Goal: Check status: Check status

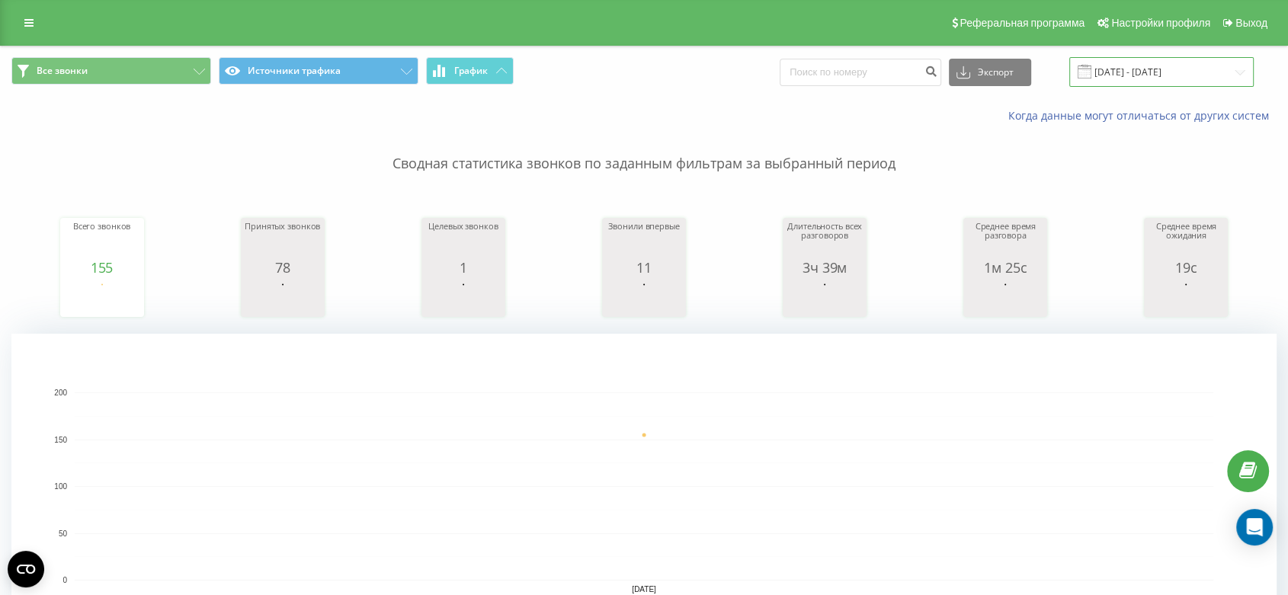
click at [1120, 75] on input "[DATE] - [DATE]" at bounding box center [1161, 72] width 184 height 30
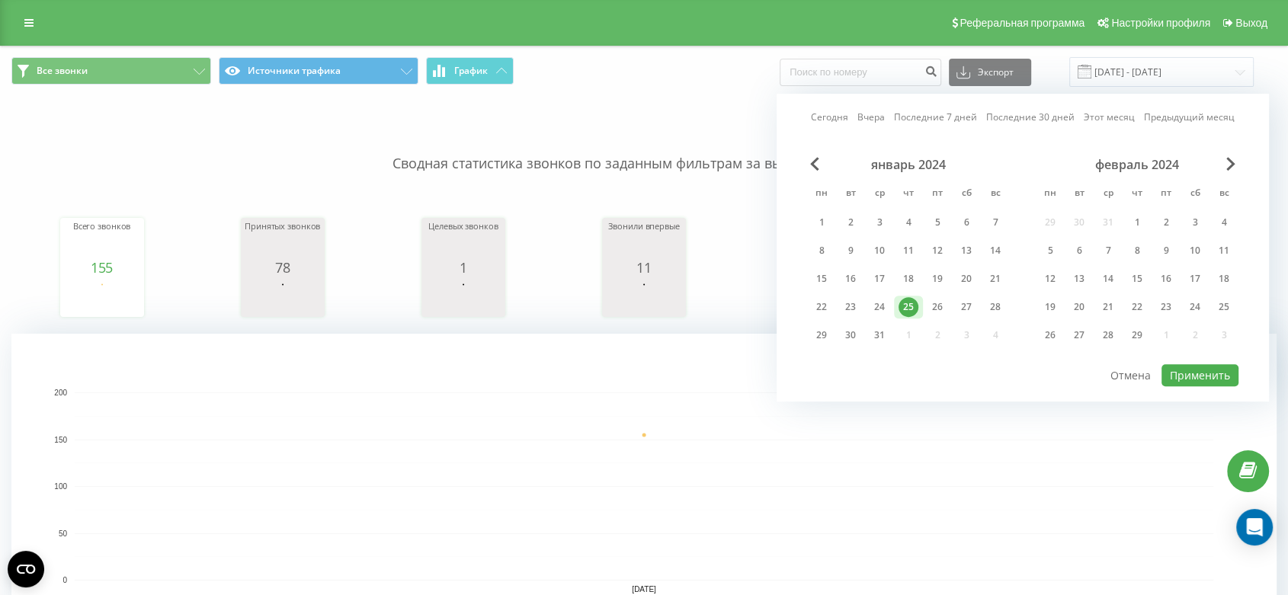
click at [838, 117] on link "Сегодня" at bounding box center [829, 118] width 37 height 14
click at [1207, 374] on button "Применить" at bounding box center [1200, 375] width 77 height 22
type input "[DATE] - [DATE]"
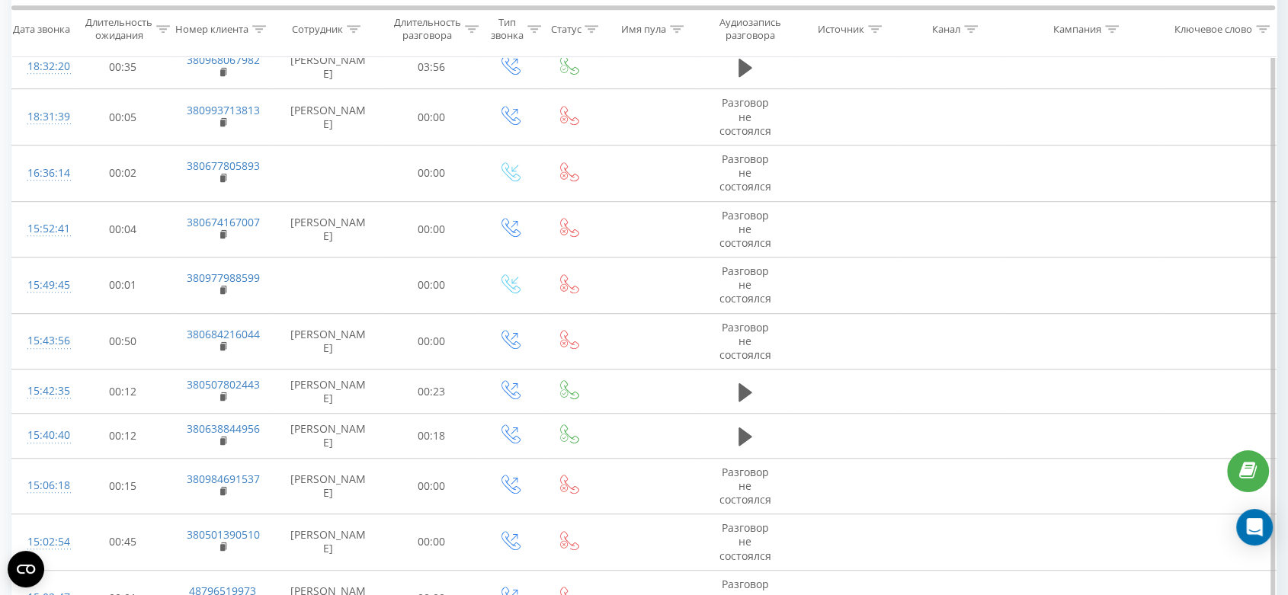
scroll to position [468, 0]
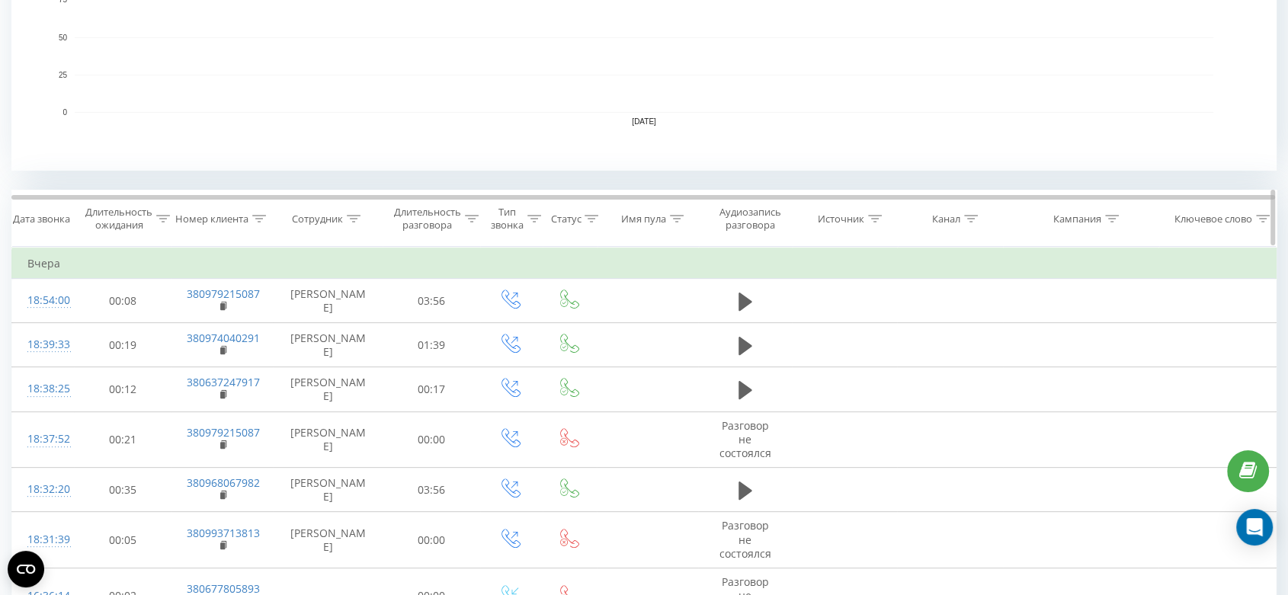
click at [357, 218] on icon at bounding box center [354, 219] width 14 height 8
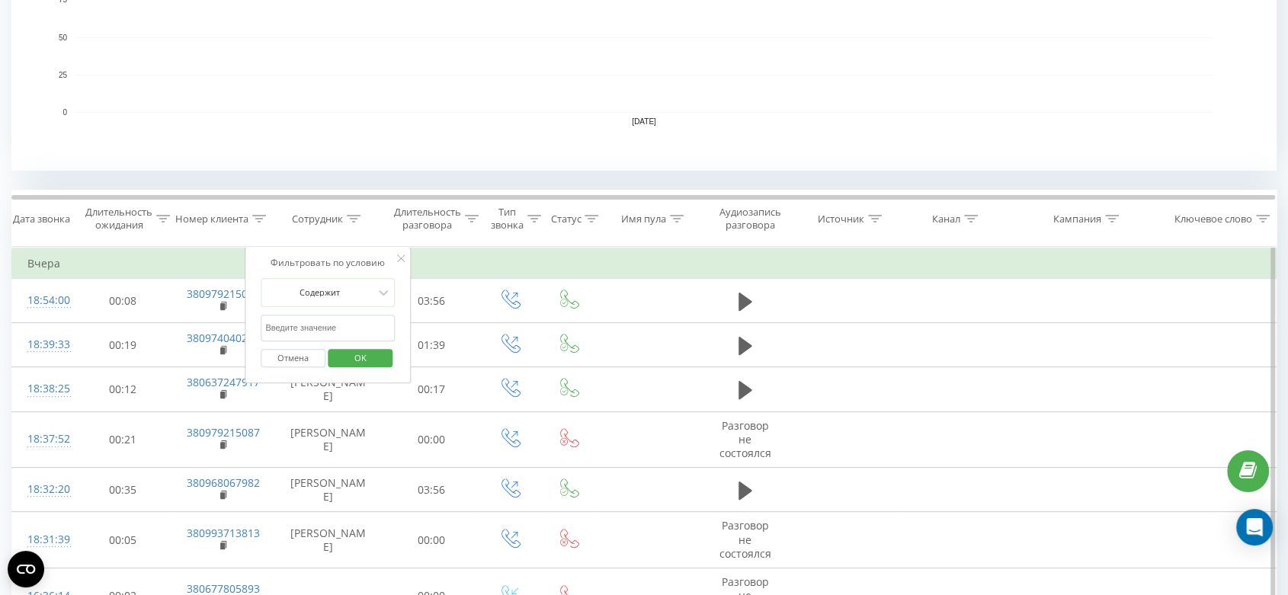
click at [355, 324] on input "text" at bounding box center [328, 328] width 134 height 27
click at [322, 332] on input "text" at bounding box center [328, 328] width 134 height 27
type input "кар"
click at [345, 360] on span "OK" at bounding box center [360, 358] width 43 height 24
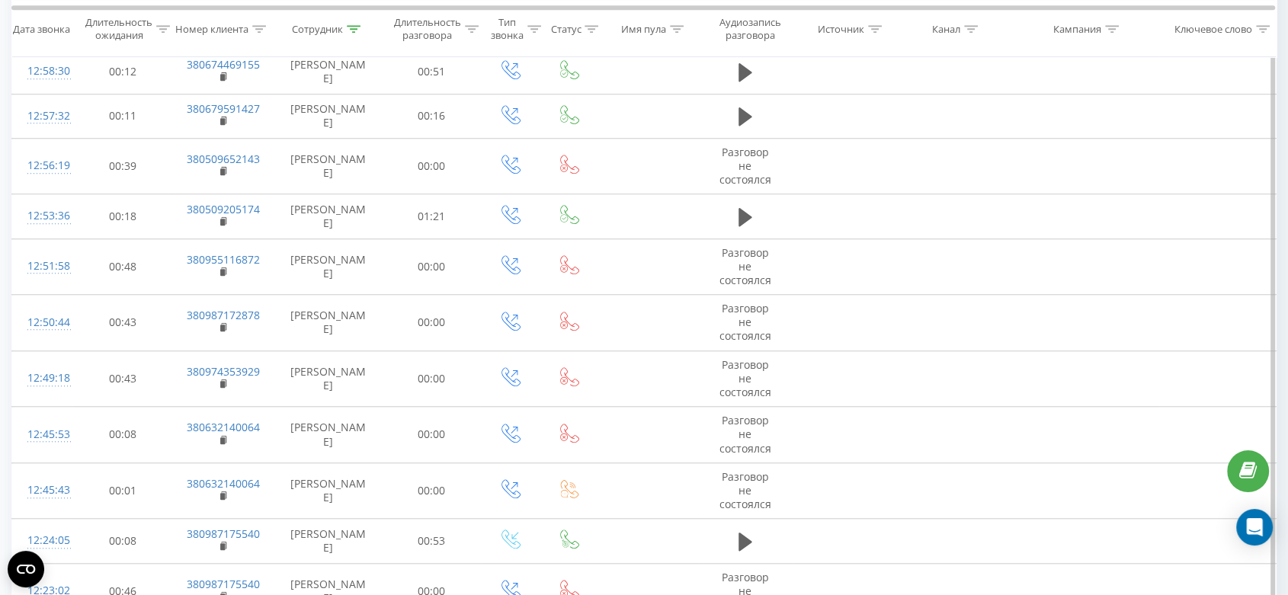
scroll to position [1315, 0]
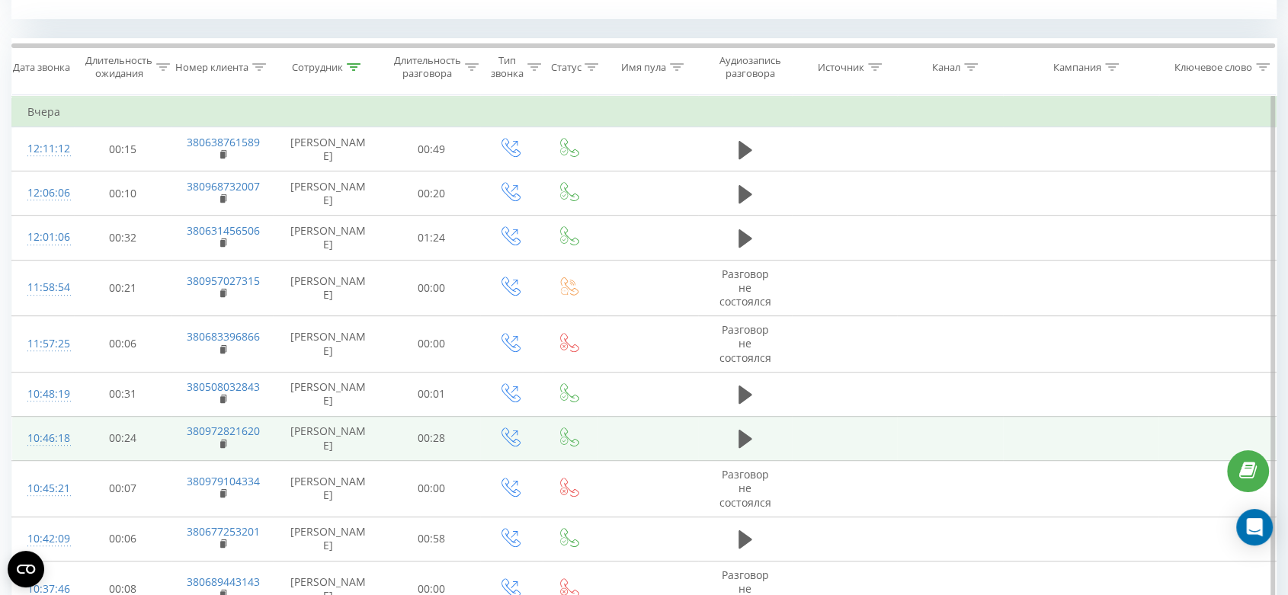
scroll to position [739, 0]
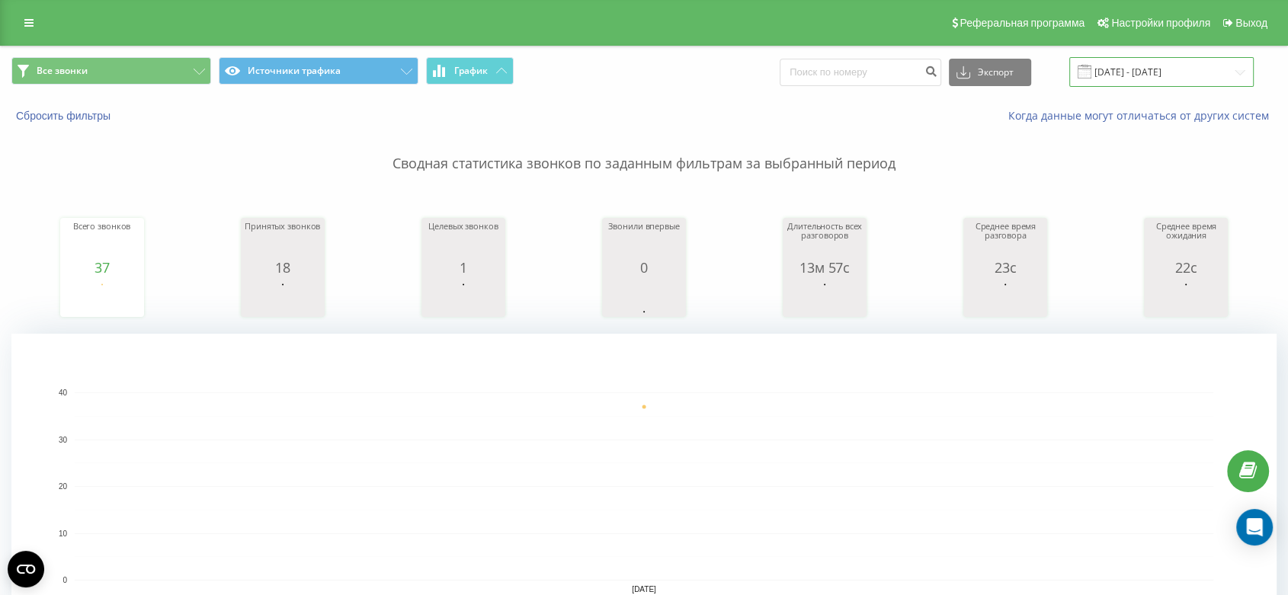
click at [1175, 72] on input "[DATE] - [DATE]" at bounding box center [1161, 72] width 184 height 30
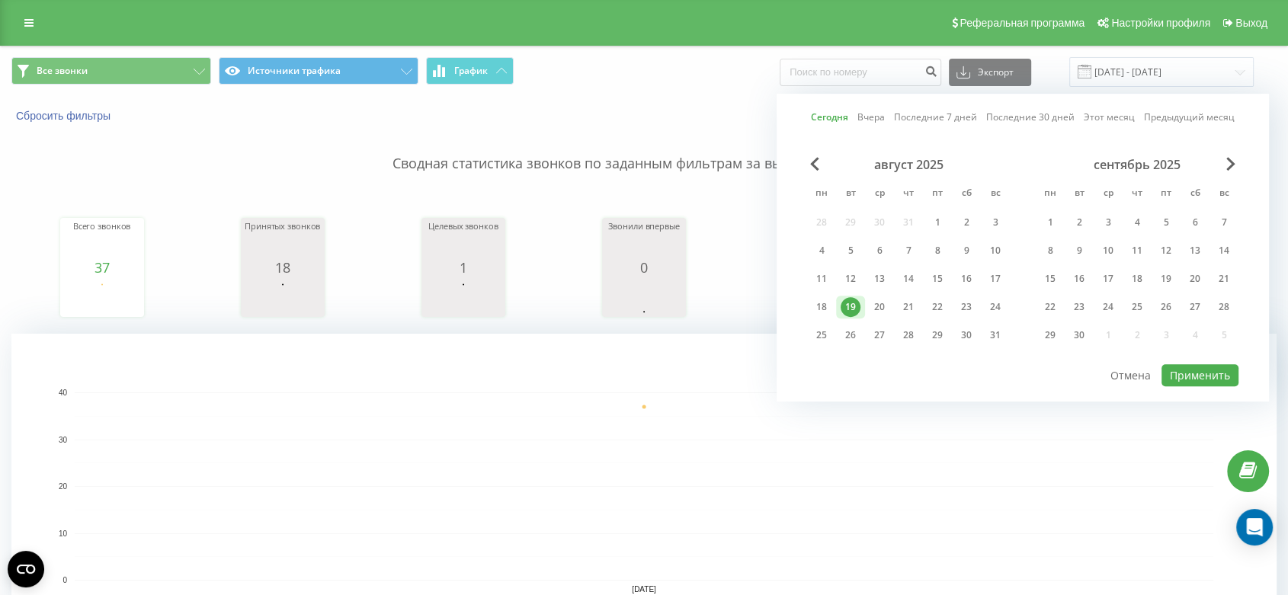
click at [872, 116] on link "Вчера" at bounding box center [871, 118] width 27 height 14
click at [1182, 370] on button "Применить" at bounding box center [1200, 375] width 77 height 22
type input "[DATE] - [DATE]"
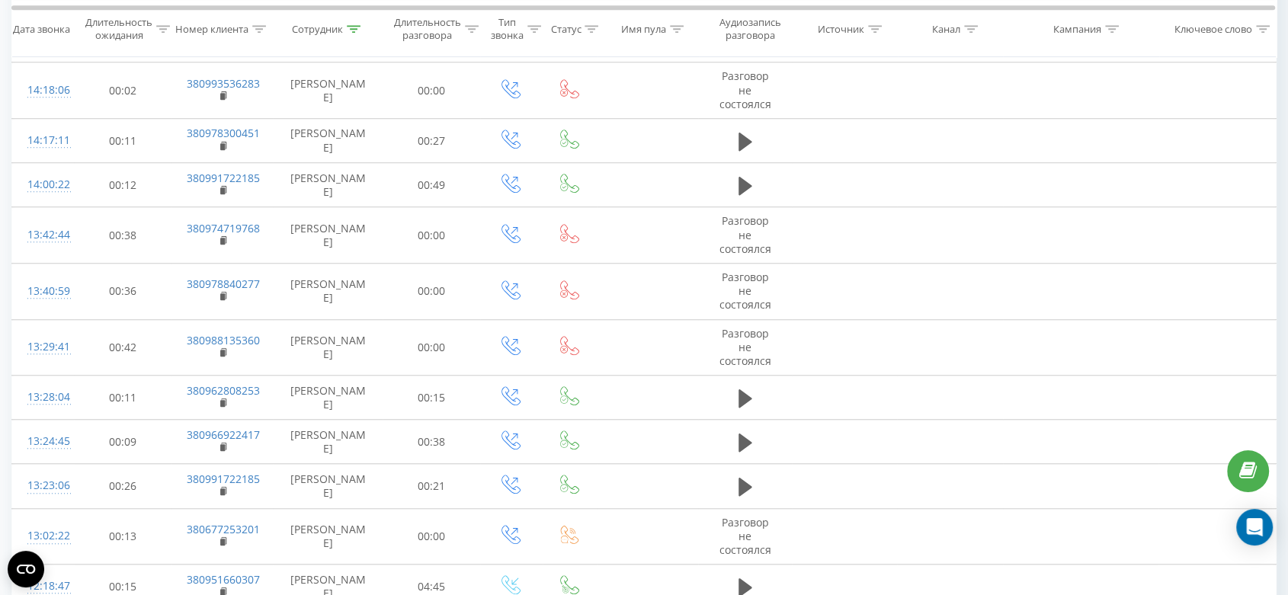
scroll to position [1315, 0]
